Goal: Transaction & Acquisition: Purchase product/service

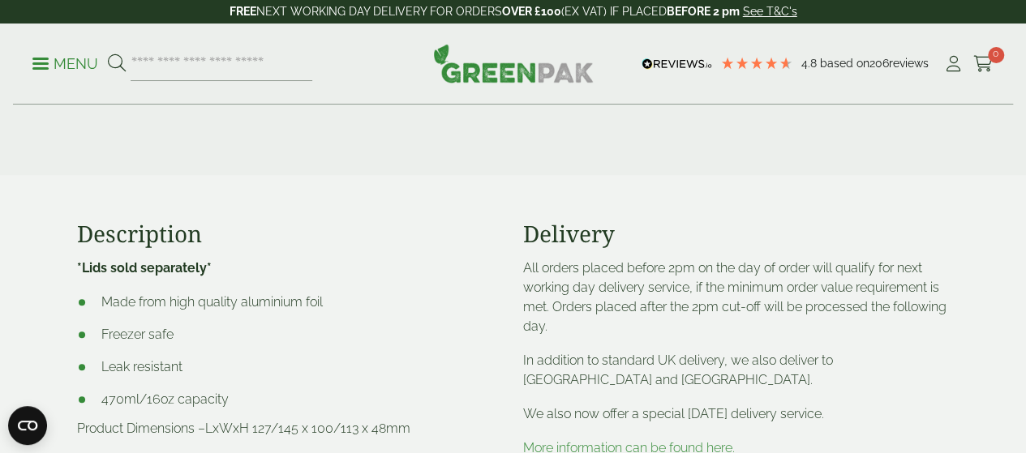
scroll to position [419, 0]
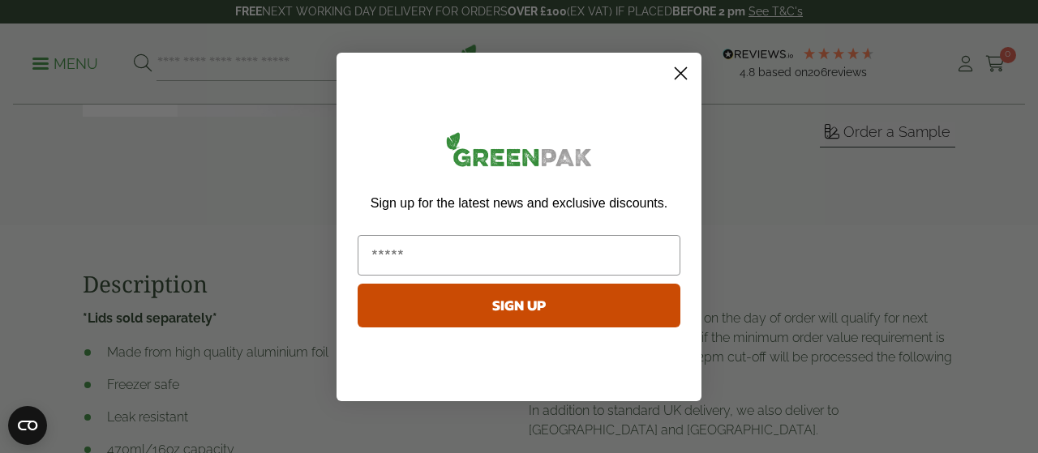
drag, startPoint x: 1030, startPoint y: 66, endPoint x: 1015, endPoint y: 124, distance: 60.2
click at [676, 62] on circle "Close dialog" at bounding box center [680, 72] width 27 height 27
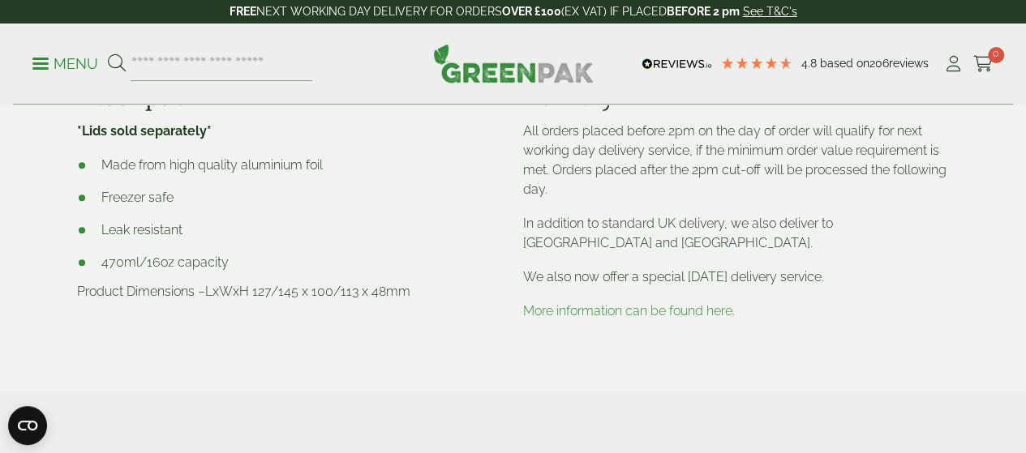
scroll to position [479, 0]
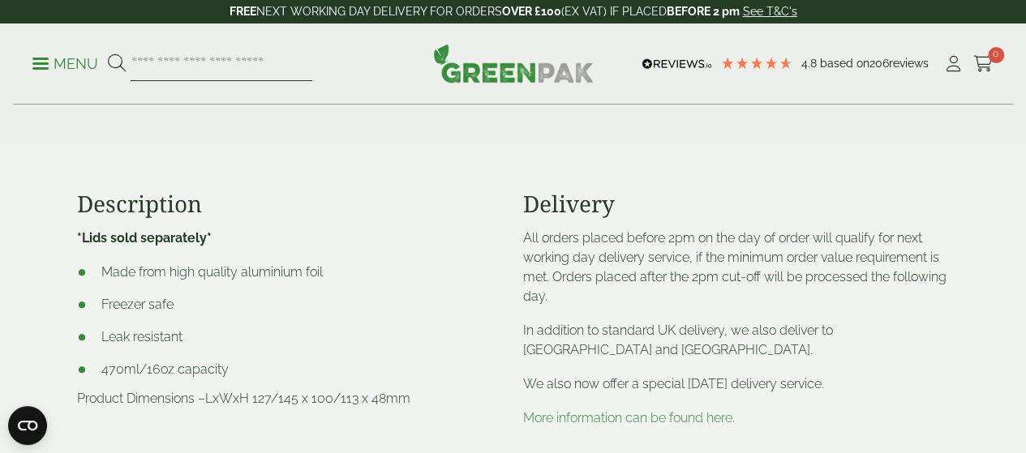
click at [312, 67] on input "search" at bounding box center [222, 64] width 182 height 34
type input "**"
click at [108, 54] on button at bounding box center [117, 64] width 18 height 21
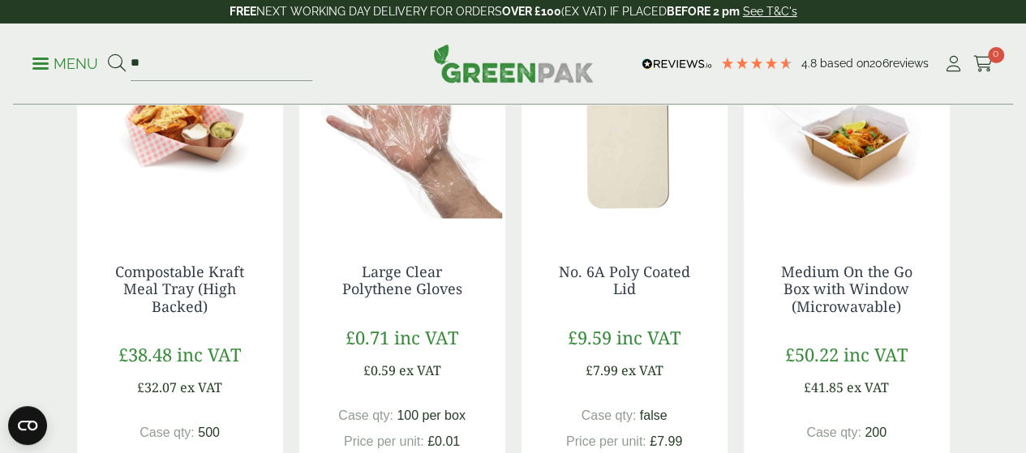
scroll to position [349, 0]
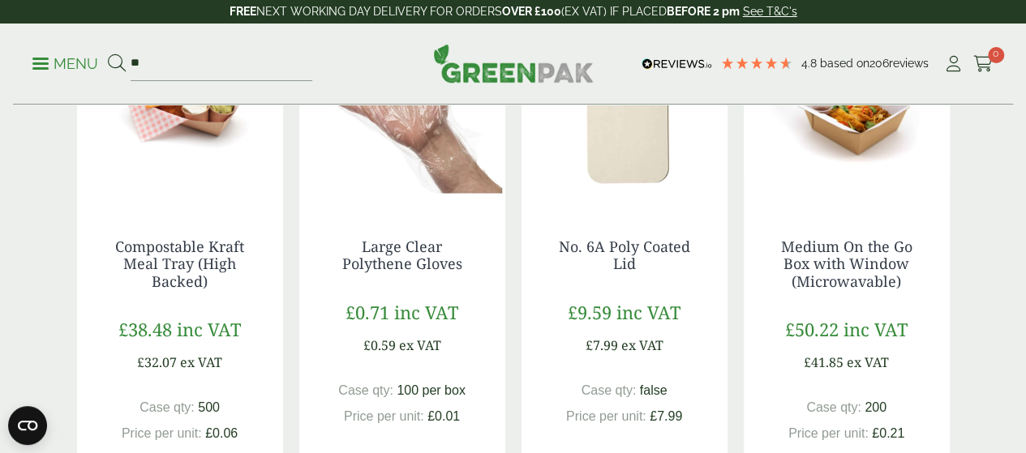
click at [625, 140] on img at bounding box center [625, 104] width 206 height 203
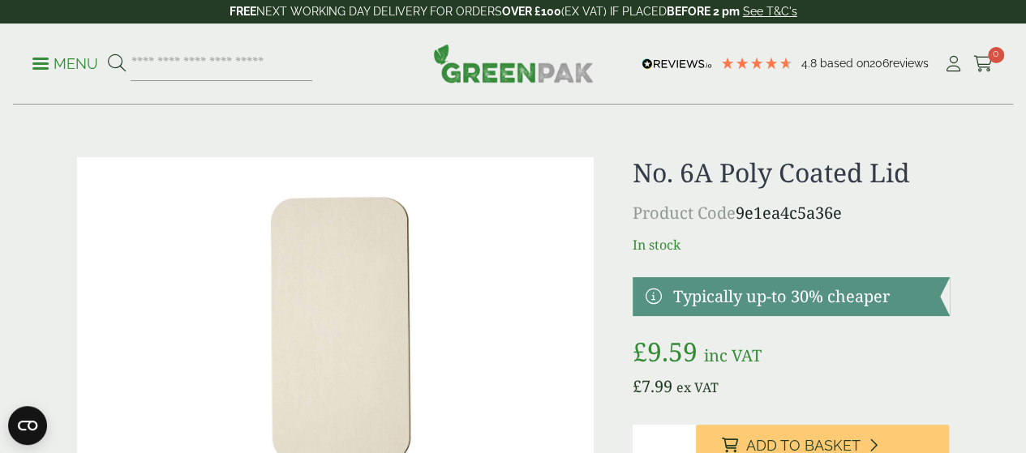
click at [245, 72] on input "search" at bounding box center [222, 64] width 182 height 34
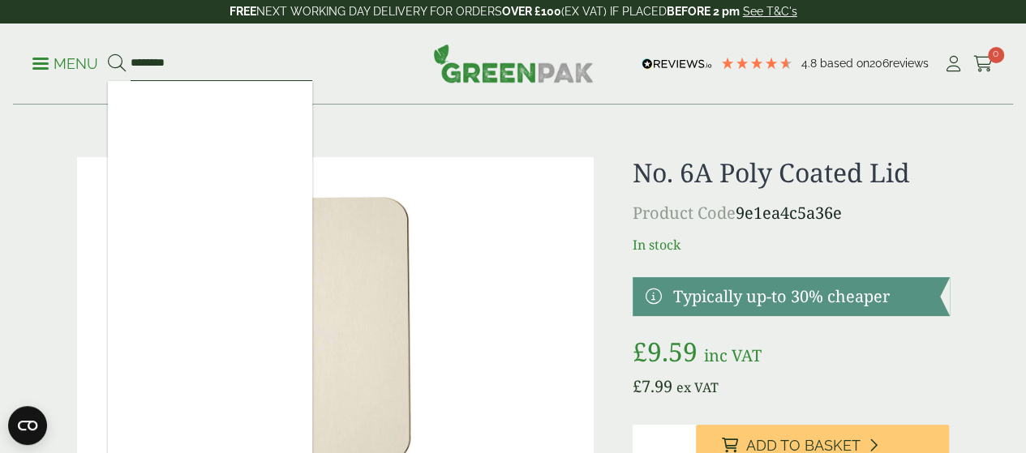
type input "********"
click at [108, 54] on button at bounding box center [117, 64] width 18 height 21
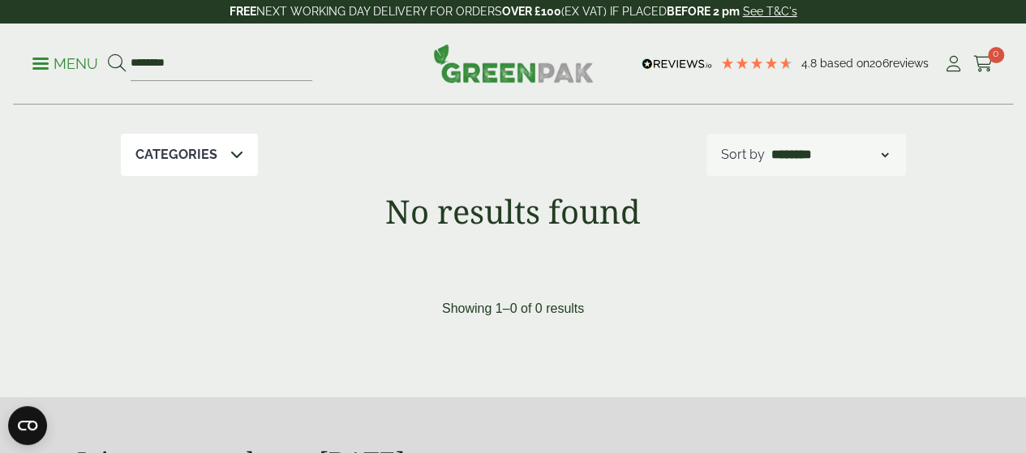
scroll to position [104, 0]
